Goal: Task Accomplishment & Management: Use online tool/utility

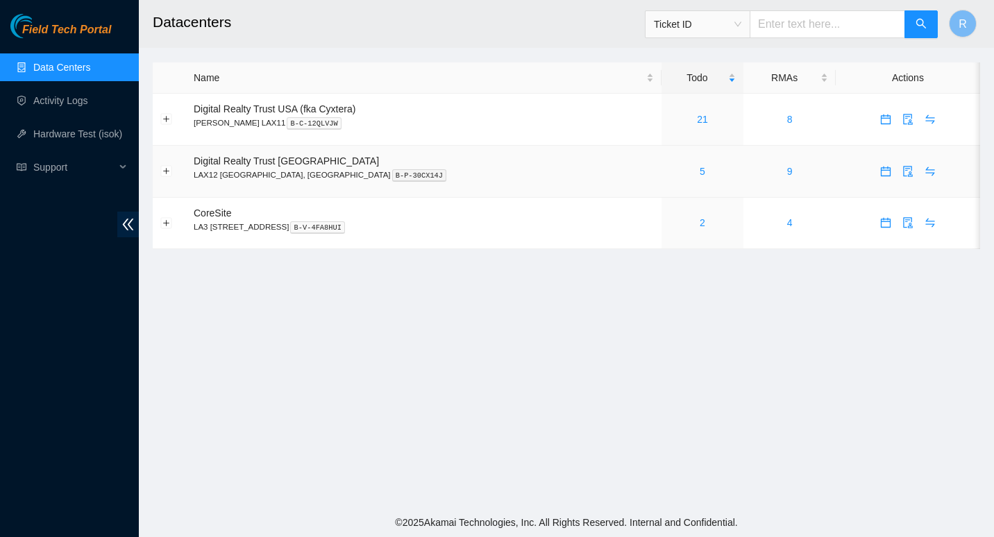
click at [669, 170] on div "5" at bounding box center [702, 171] width 67 height 15
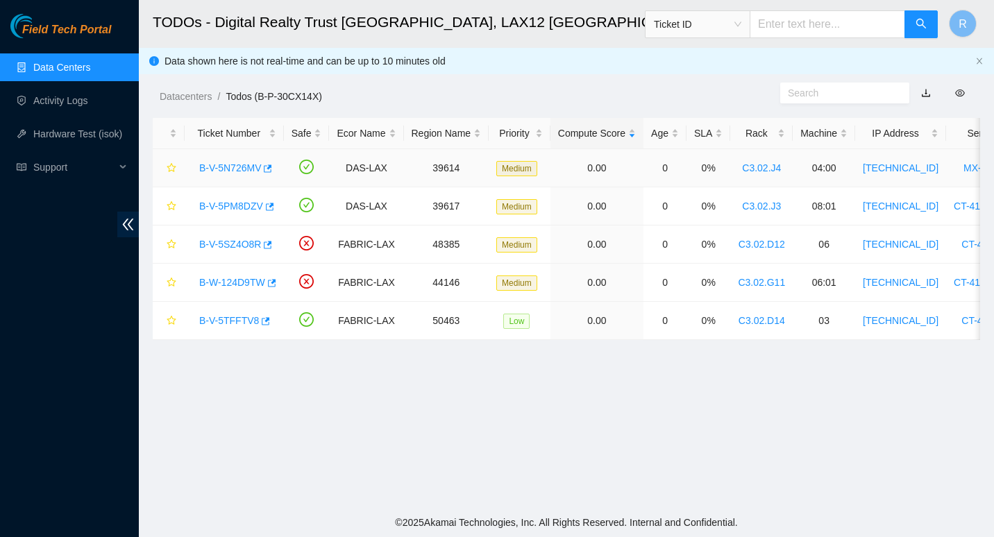
click at [637, 170] on main "TODOs - Digital Realty Trust [GEOGRAPHIC_DATA], LAX12 [GEOGRAPHIC_DATA], [GEOGR…" at bounding box center [566, 254] width 855 height 508
click at [224, 169] on link "B-V-5N726MV" at bounding box center [230, 167] width 62 height 11
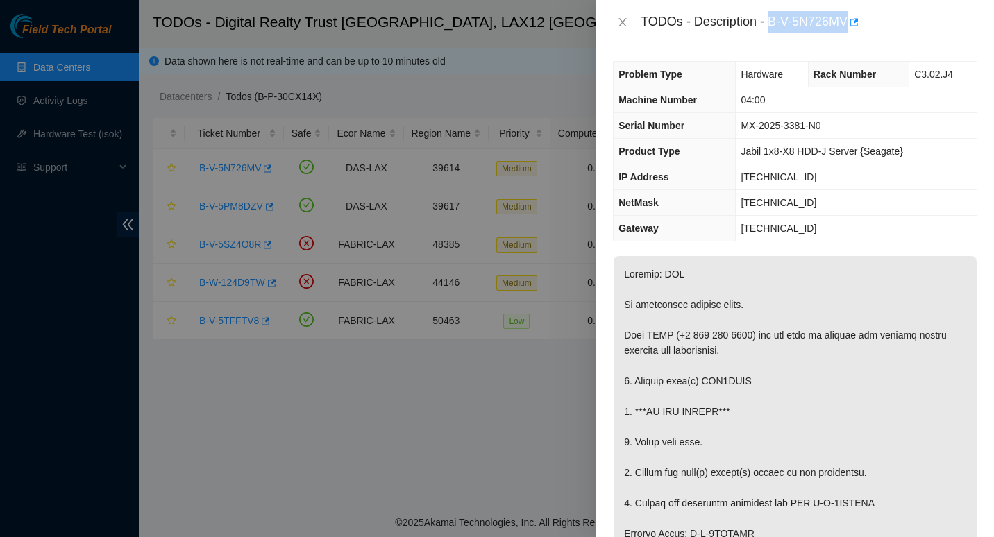
drag, startPoint x: 768, startPoint y: 23, endPoint x: 848, endPoint y: 21, distance: 79.9
click at [848, 21] on div "TODOs - Description - B-V-5N726MV" at bounding box center [809, 22] width 337 height 22
copy div "B-V-5N726MV"
click at [625, 26] on icon "close" at bounding box center [623, 22] width 8 height 8
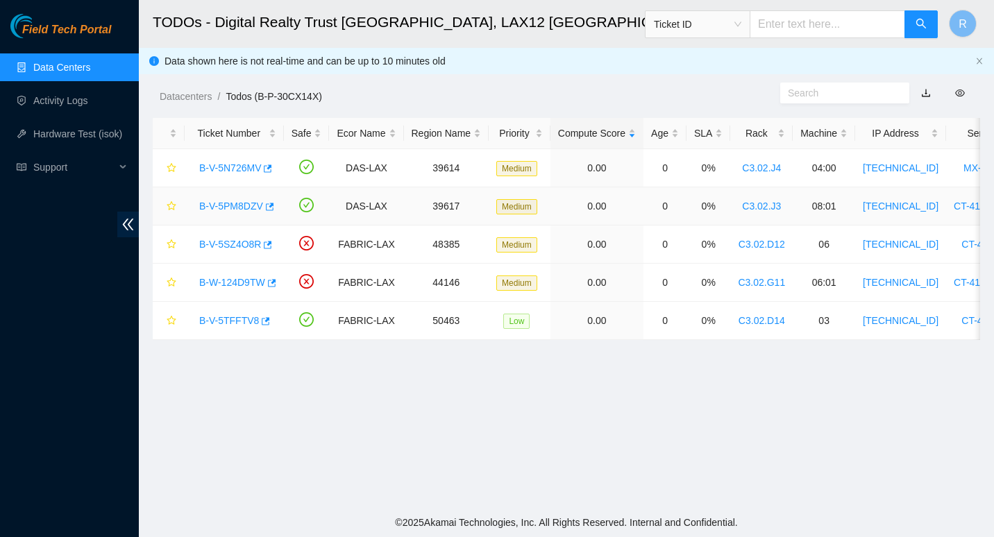
click at [234, 202] on link "B-V-5PM8DZV" at bounding box center [231, 206] width 64 height 11
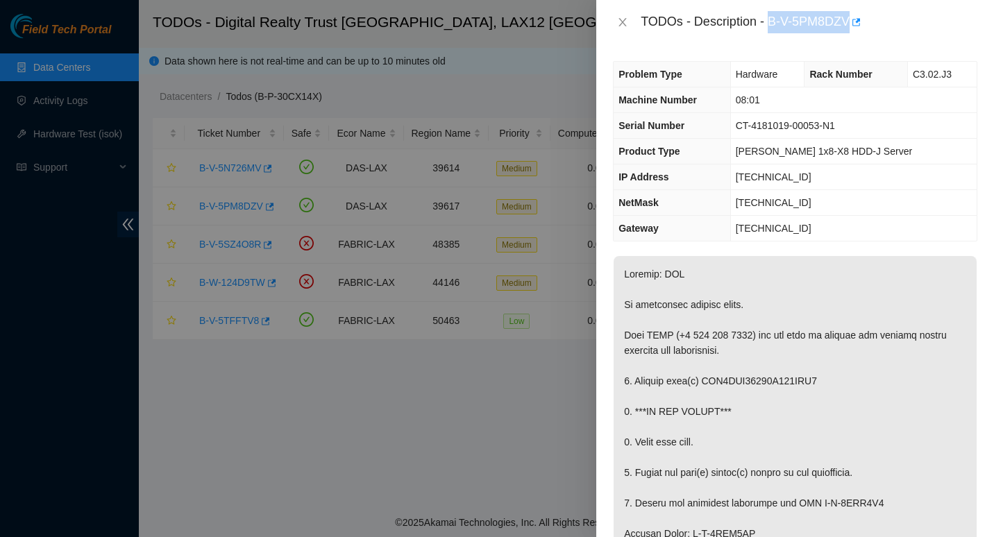
drag, startPoint x: 770, startPoint y: 20, endPoint x: 851, endPoint y: 20, distance: 80.5
click at [851, 20] on div "TODOs - Description - B-V-5PM8DZV" at bounding box center [809, 22] width 337 height 22
copy div "B-V-5PM8DZV"
